Goal: Transaction & Acquisition: Purchase product/service

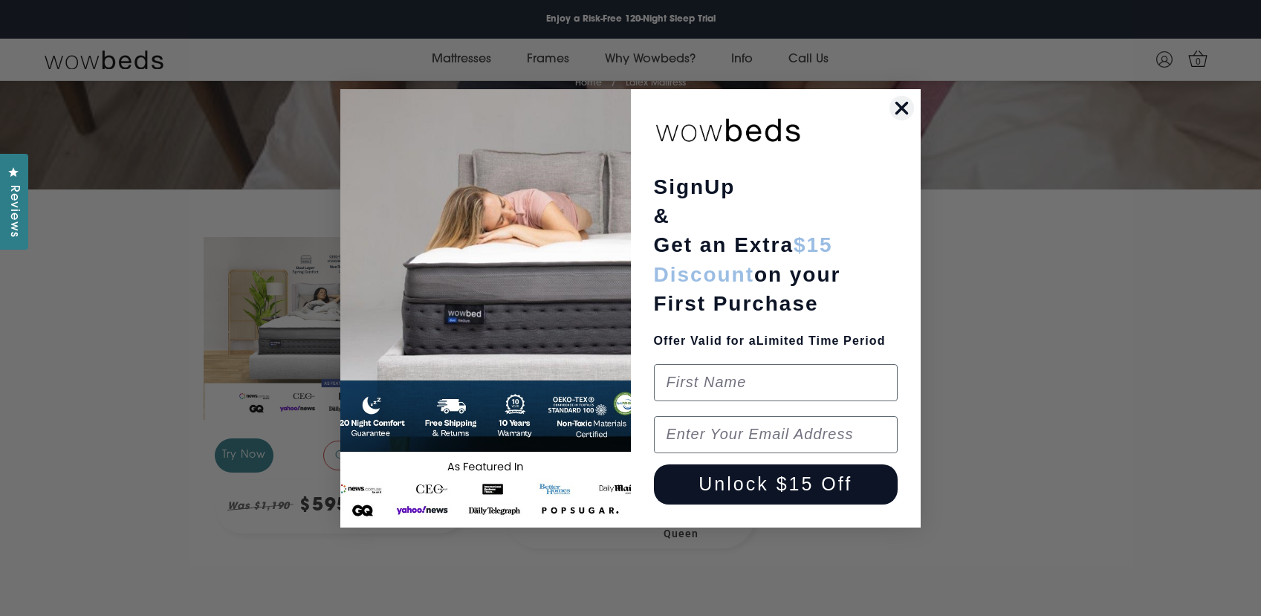
scroll to position [238, 0]
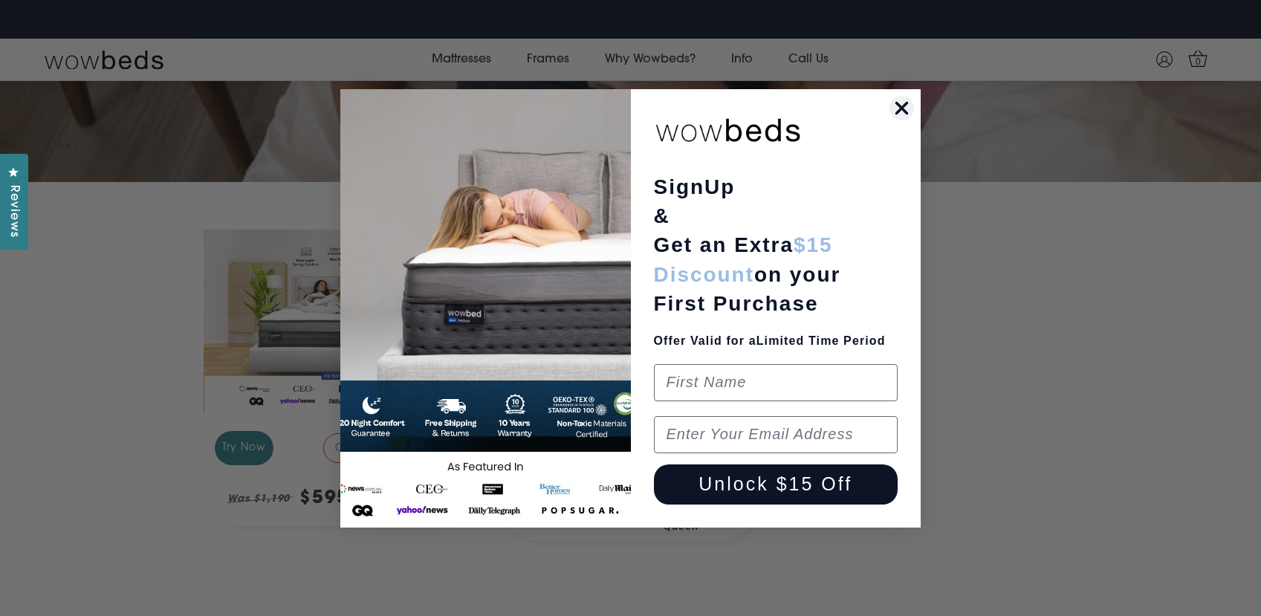
click at [905, 105] on icon "Close dialog" at bounding box center [902, 108] width 10 height 10
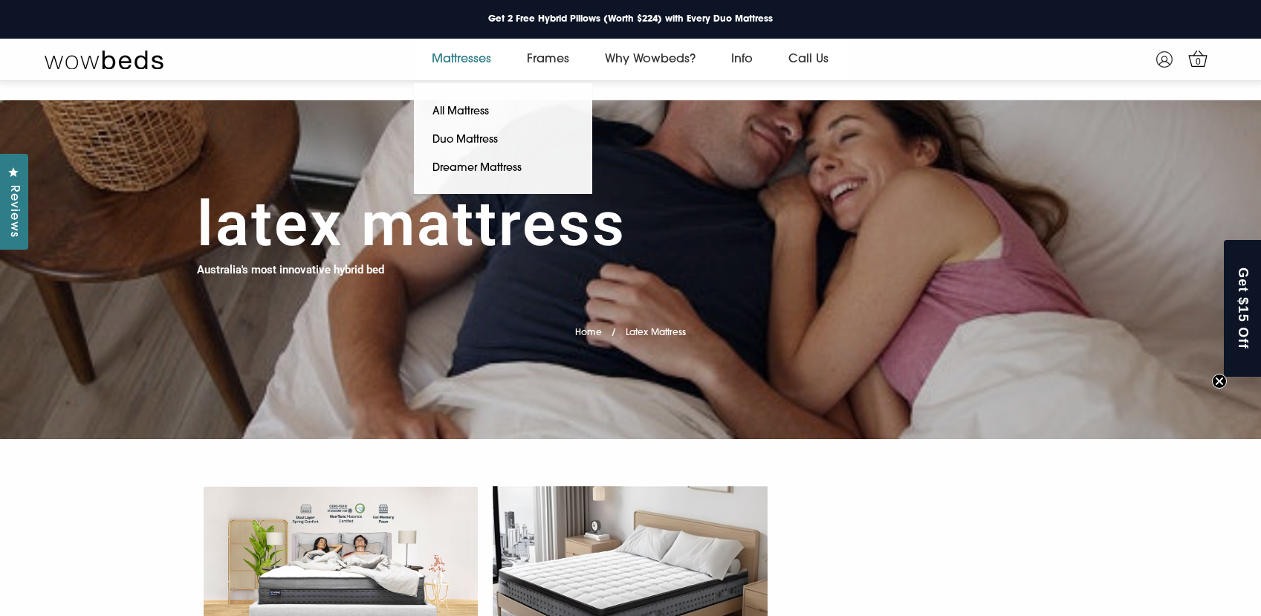
scroll to position [1, 0]
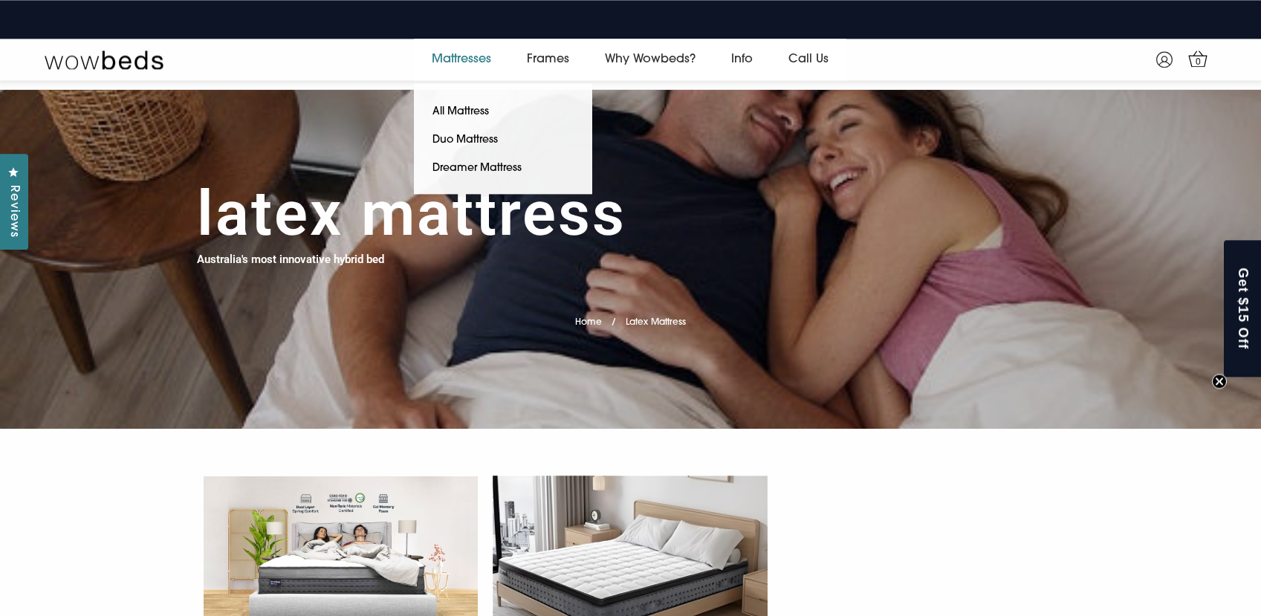
click at [471, 62] on link "Mattresses" at bounding box center [461, 60] width 95 height 42
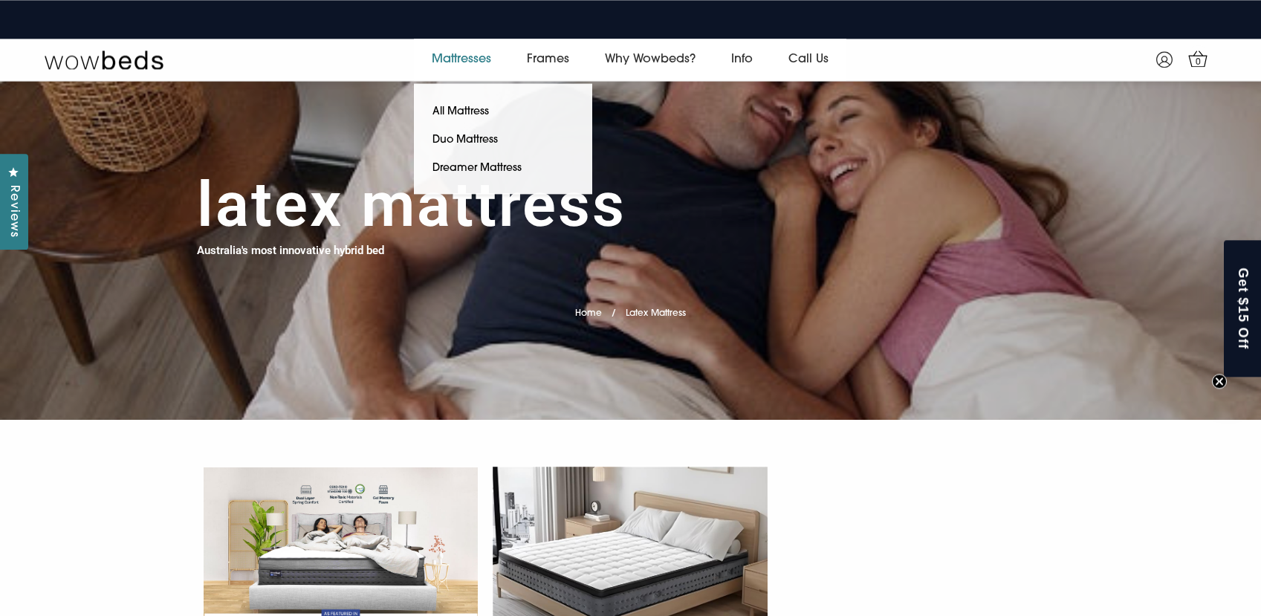
scroll to position [0, 0]
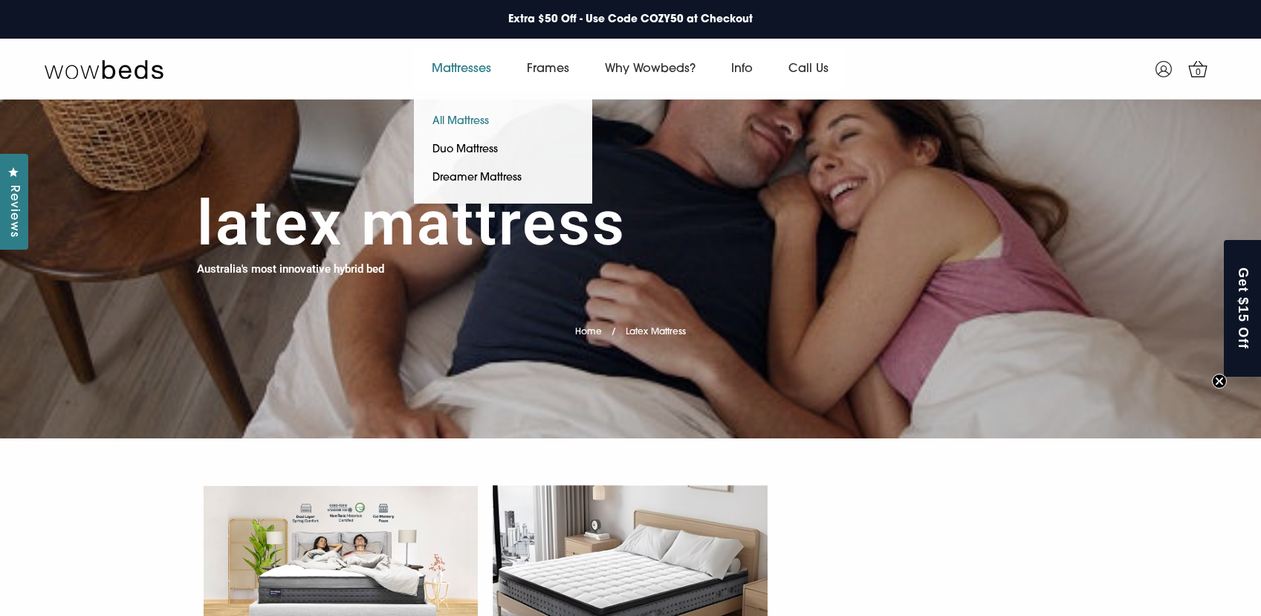
click at [444, 120] on link "All Mattress" at bounding box center [461, 122] width 94 height 28
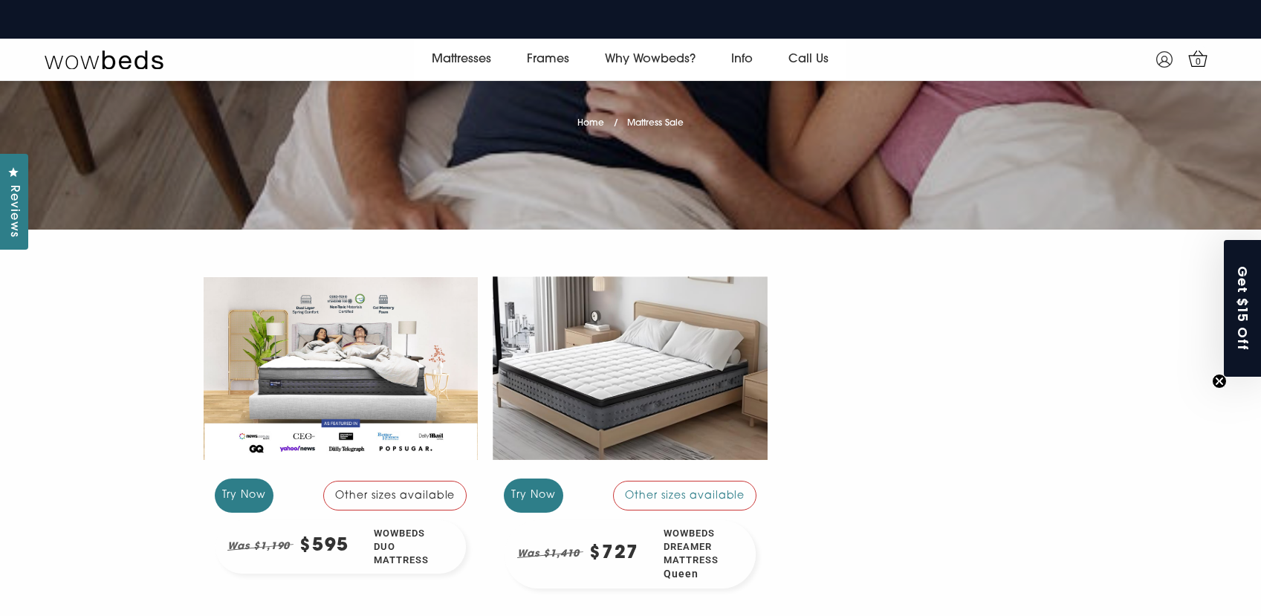
scroll to position [195, 0]
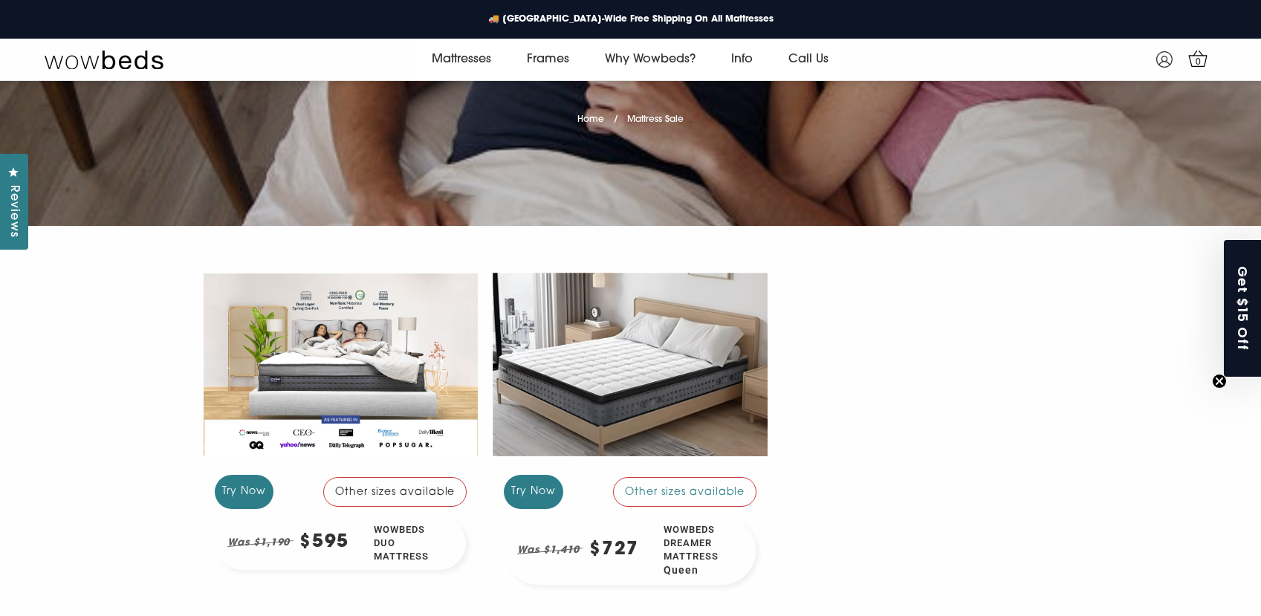
click at [331, 391] on div at bounding box center [341, 364] width 275 height 206
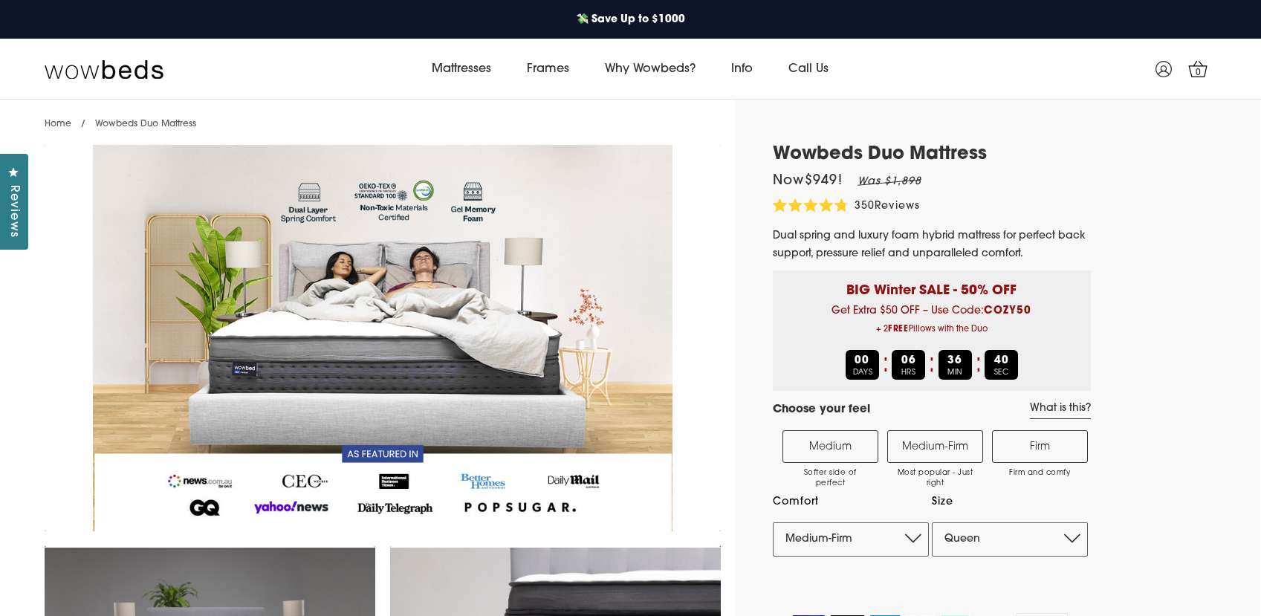
select select "Medium-Firm"
select select "Queen"
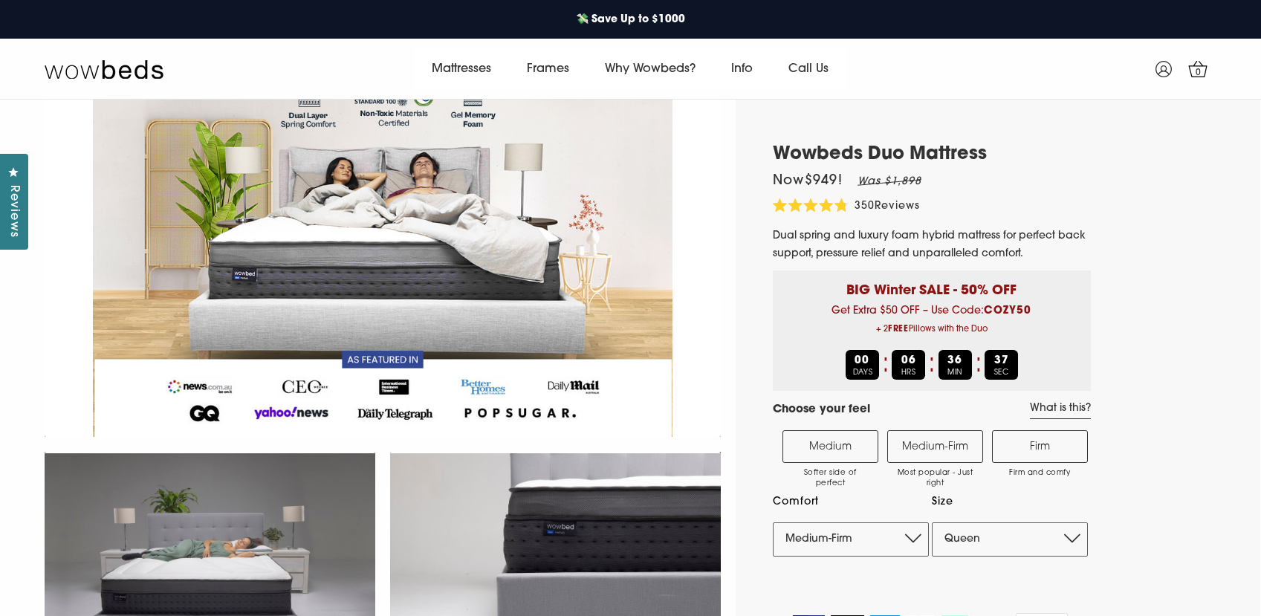
click at [953, 453] on label "Medium-Firm Most popular - Just right" at bounding box center [935, 446] width 96 height 33
click at [0, 0] on input "Medium-Firm Most popular - Just right" at bounding box center [0, 0] width 0 height 0
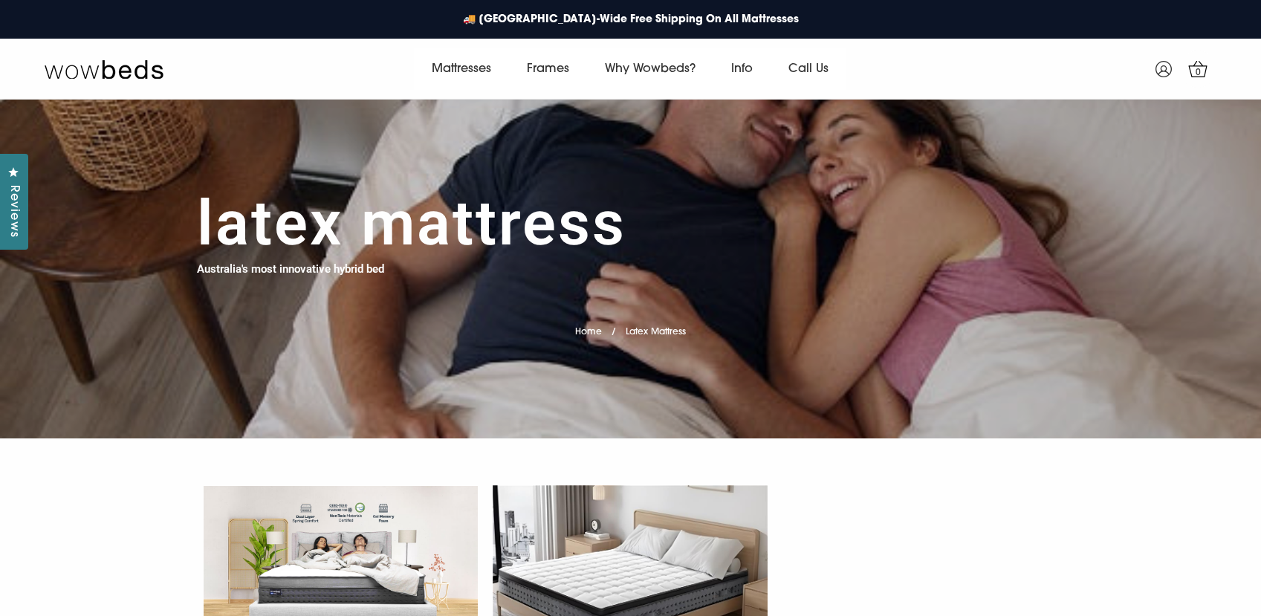
scroll to position [1, 0]
